Goal: Download file/media

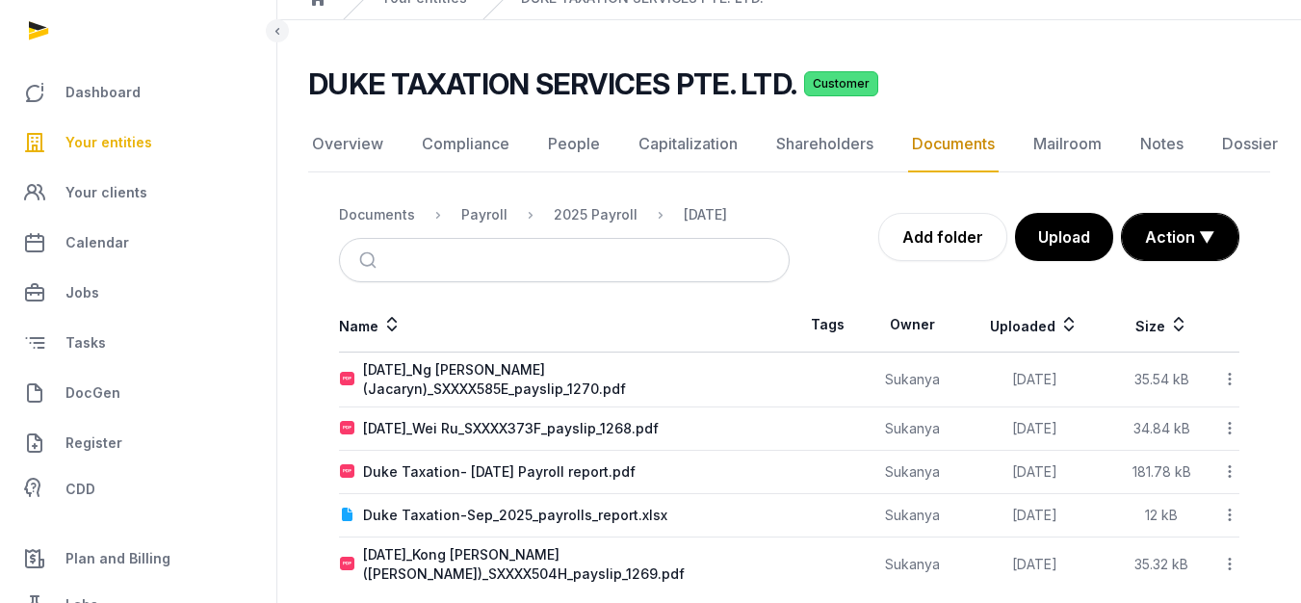
scroll to position [112, 0]
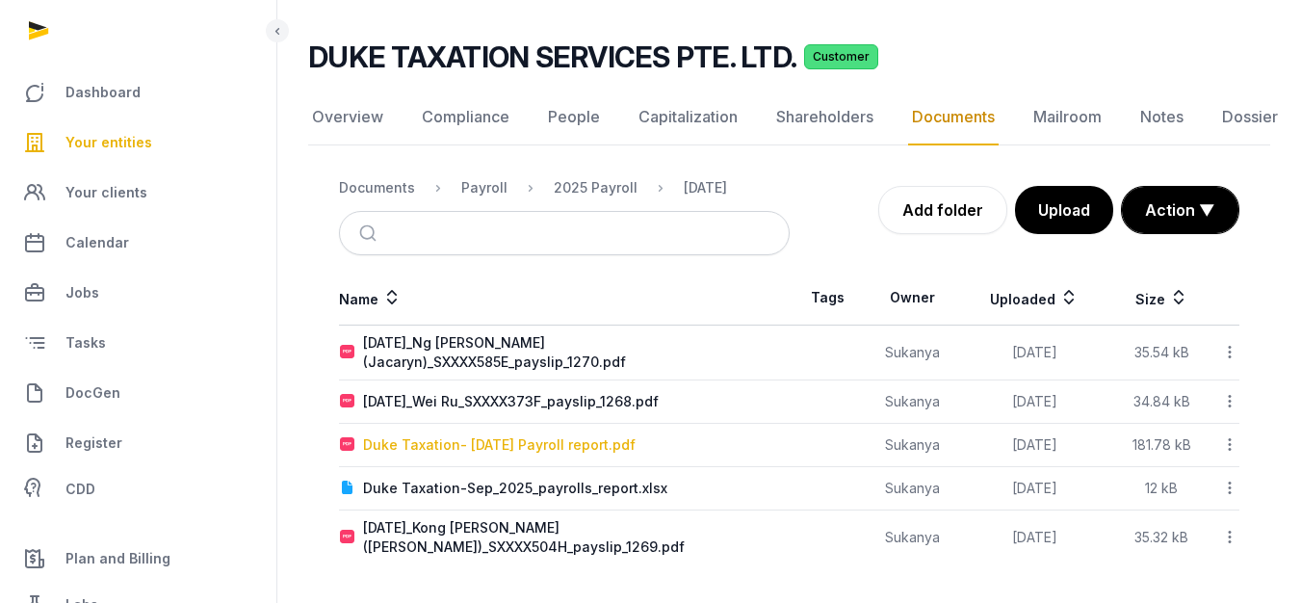
click at [424, 449] on div "Duke Taxation- [DATE] Payroll report.pdf" at bounding box center [499, 444] width 273 height 19
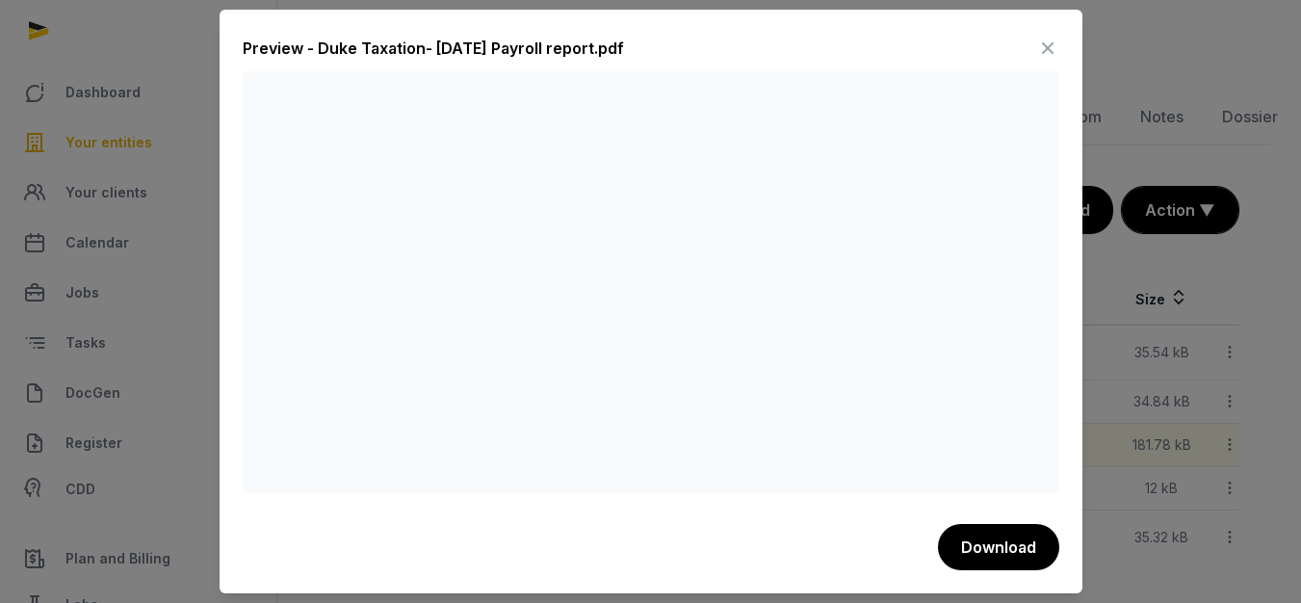
click at [1054, 44] on icon at bounding box center [1047, 48] width 23 height 31
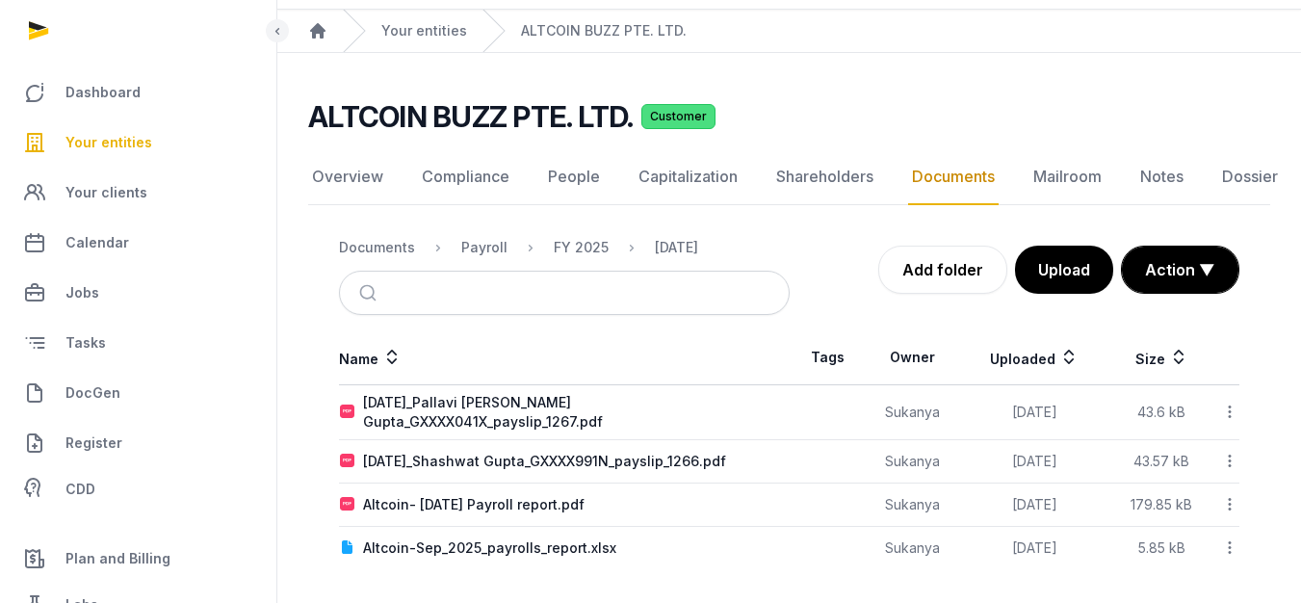
scroll to position [57, 0]
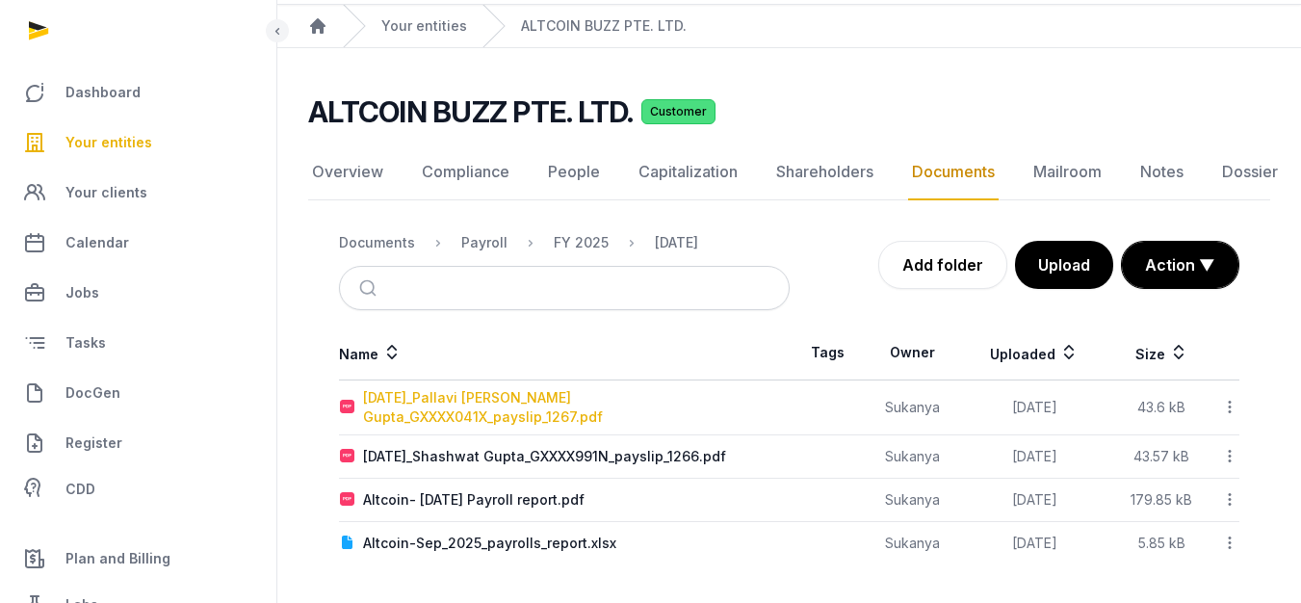
click at [493, 401] on div "[DATE]_Pallavi [PERSON_NAME] Gupta_GXXXX041X_payslip_1267.pdf" at bounding box center [576, 407] width 426 height 39
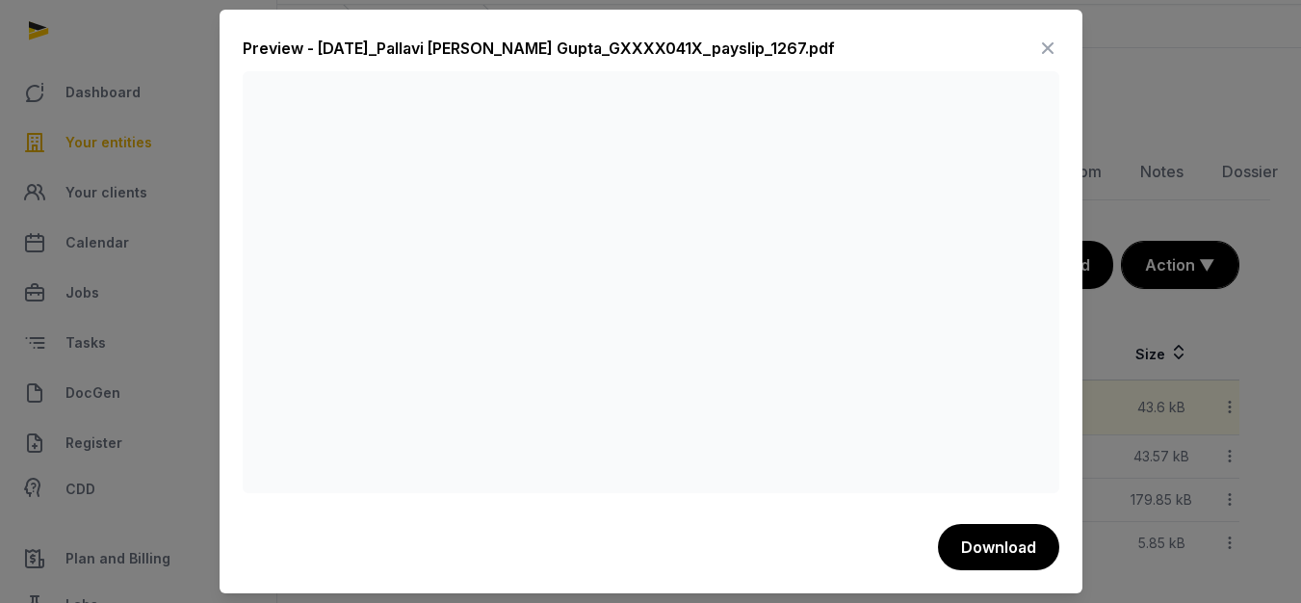
click at [1041, 53] on icon at bounding box center [1047, 48] width 23 height 31
